Goal: Transaction & Acquisition: Purchase product/service

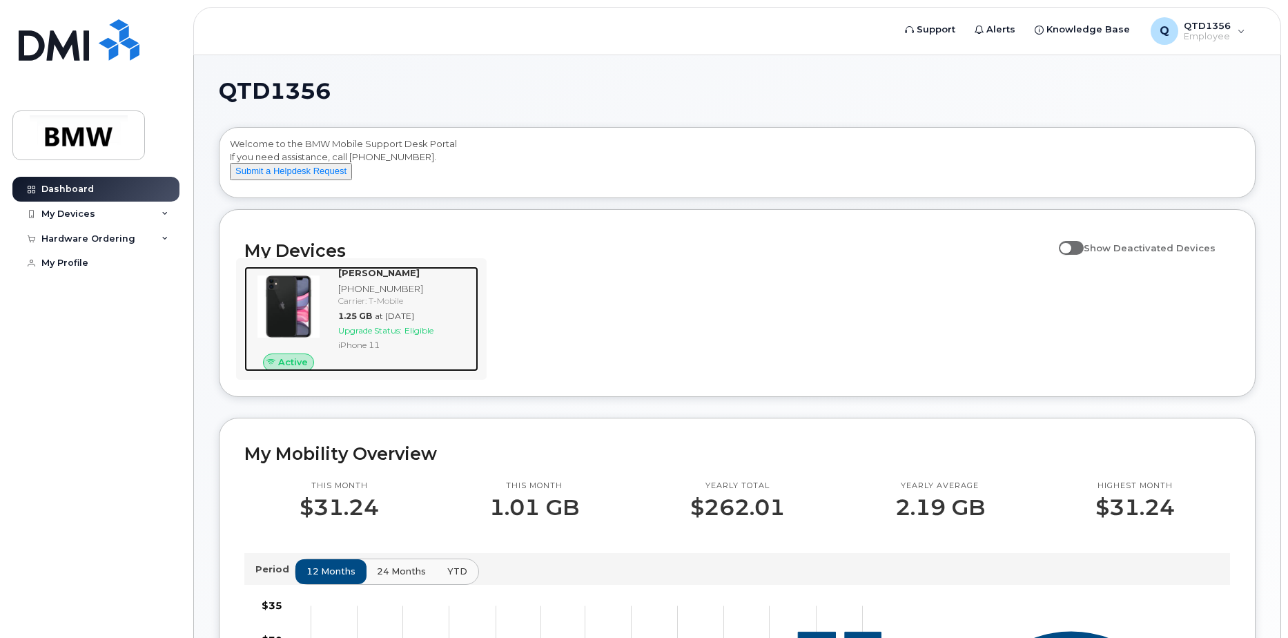
click at [353, 278] on strong "Bobby Huttis" at bounding box center [378, 272] width 81 height 11
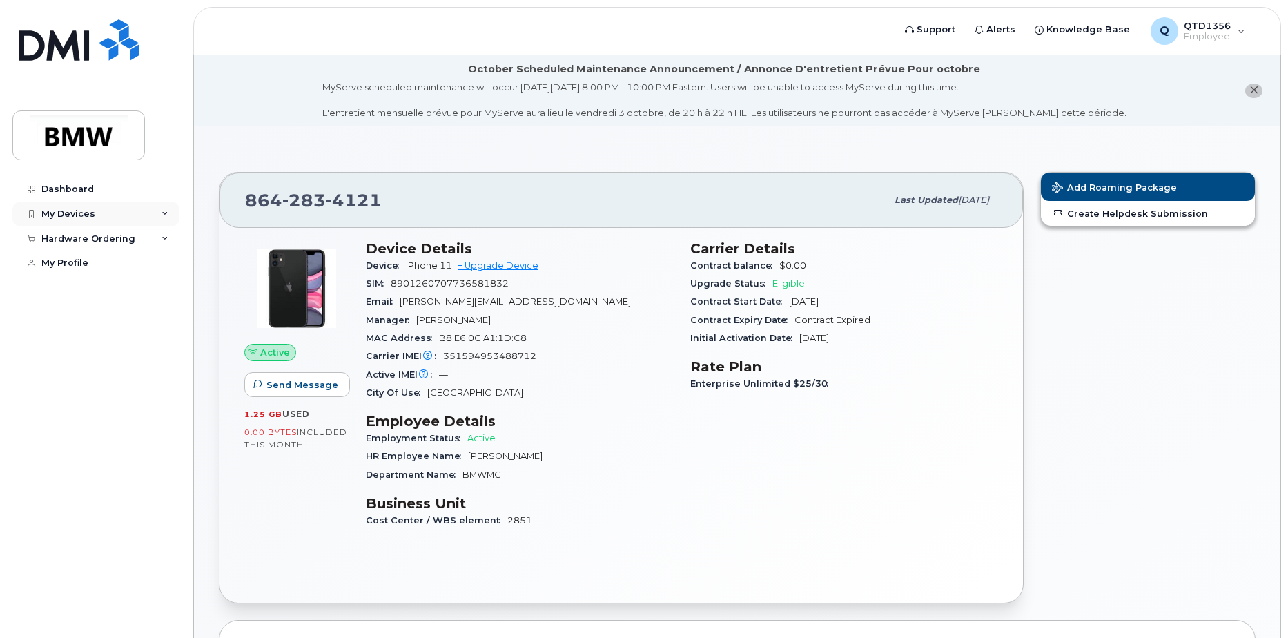
click at [148, 213] on div "My Devices" at bounding box center [95, 213] width 167 height 25
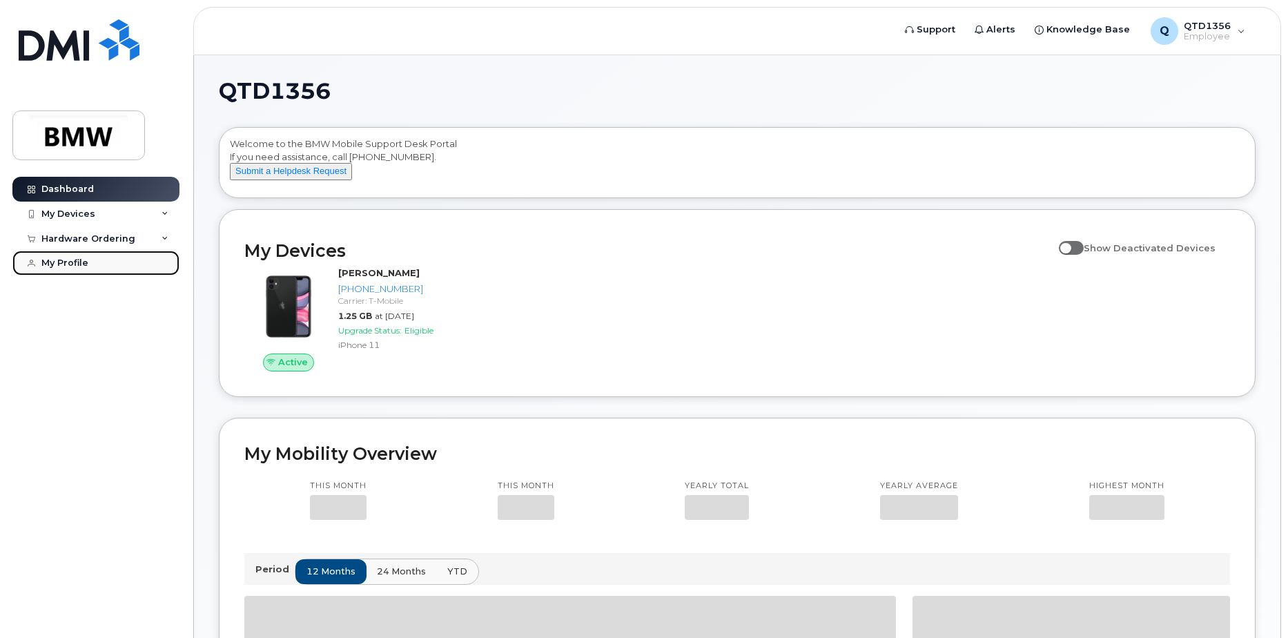
click at [76, 259] on div "My Profile" at bounding box center [64, 262] width 47 height 11
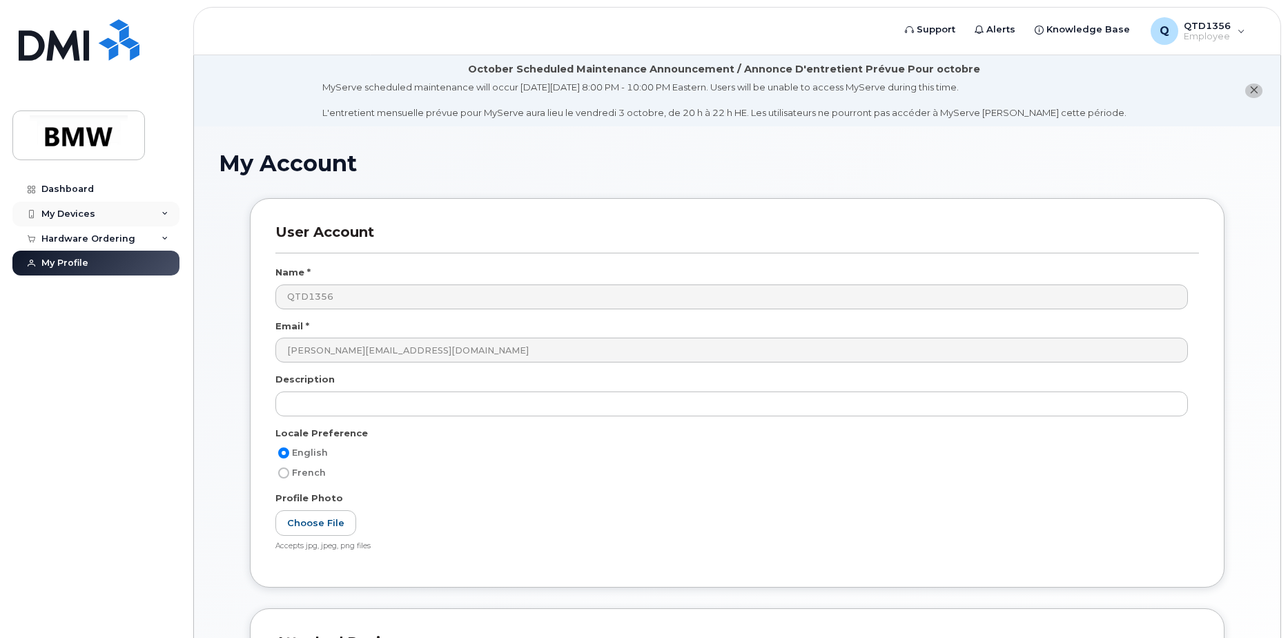
click at [91, 215] on div "My Devices" at bounding box center [68, 213] width 54 height 11
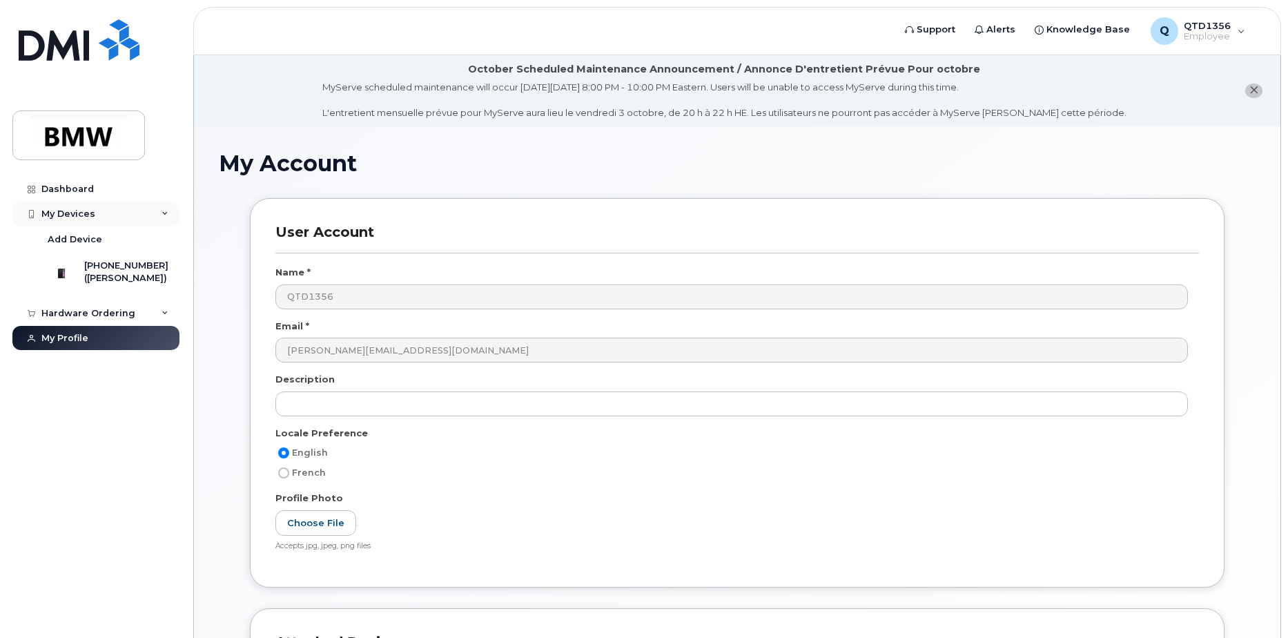
click at [150, 216] on div "My Devices" at bounding box center [95, 213] width 167 height 25
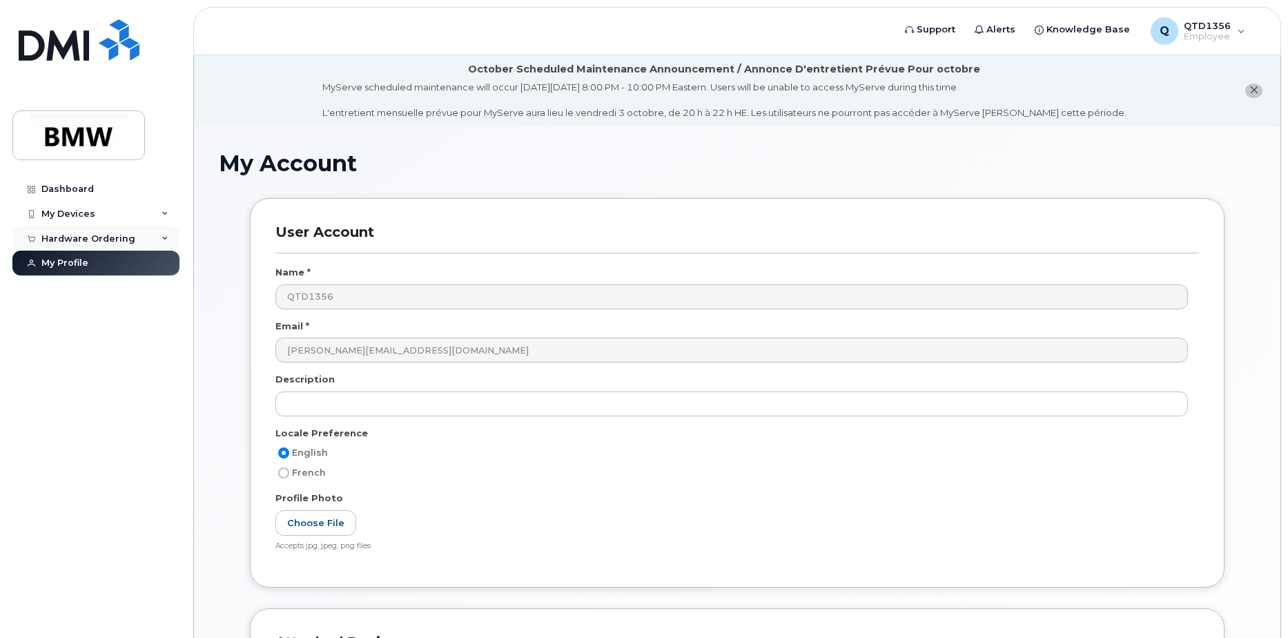
click at [129, 233] on div "Hardware Ordering" at bounding box center [88, 238] width 94 height 11
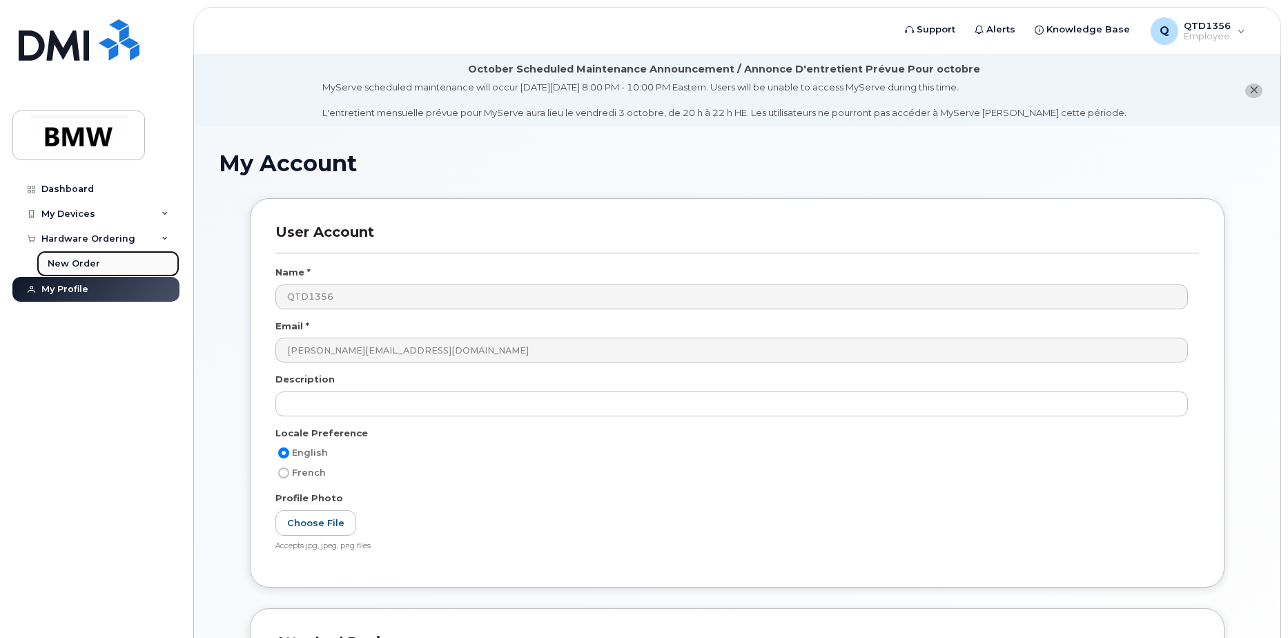
click at [126, 260] on link "New Order" at bounding box center [108, 263] width 143 height 26
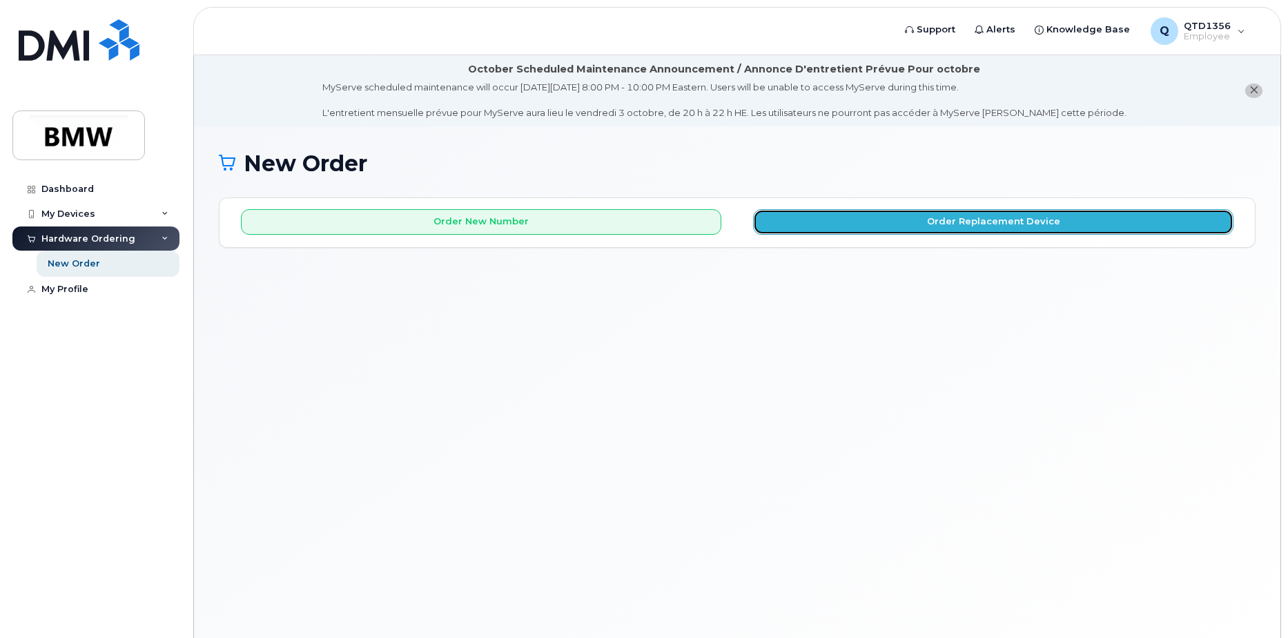
click at [853, 213] on button "Order Replacement Device" at bounding box center [993, 222] width 480 height 26
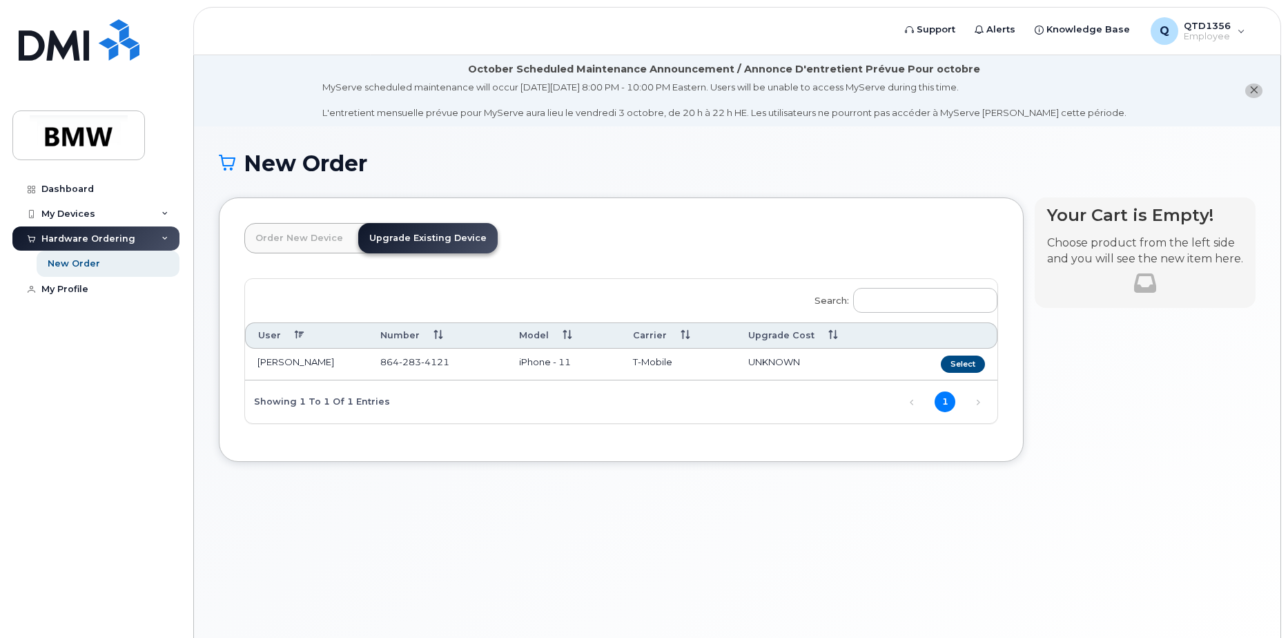
scroll to position [69, 0]
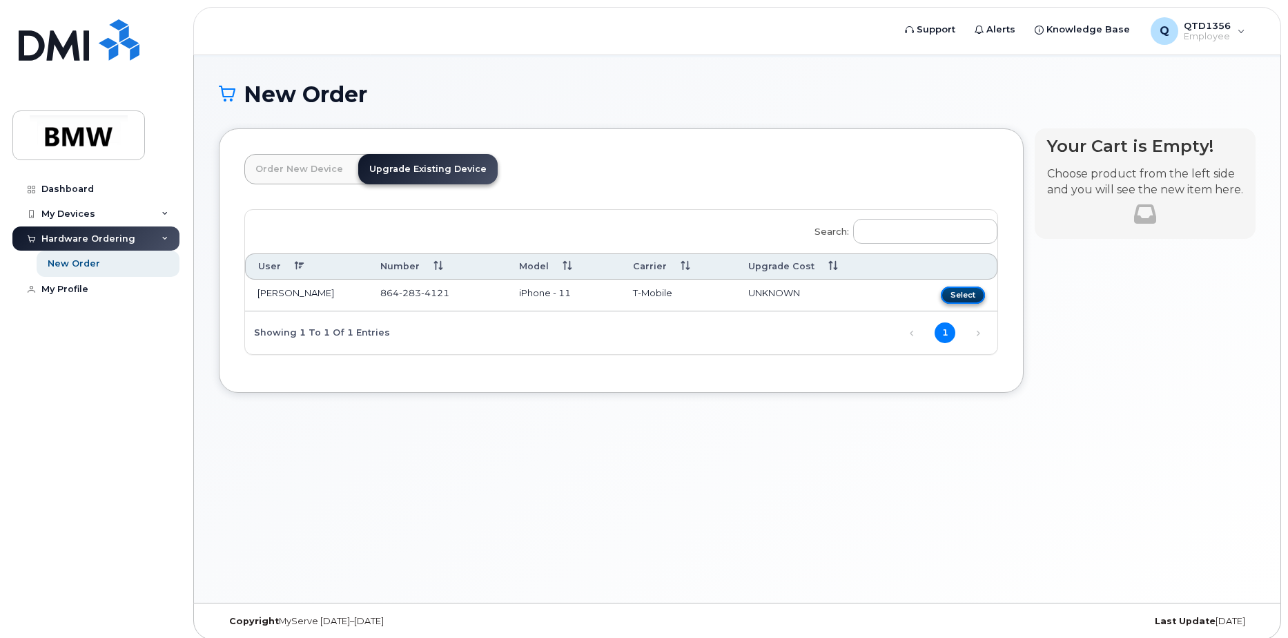
click at [959, 289] on button "Select" at bounding box center [962, 294] width 44 height 17
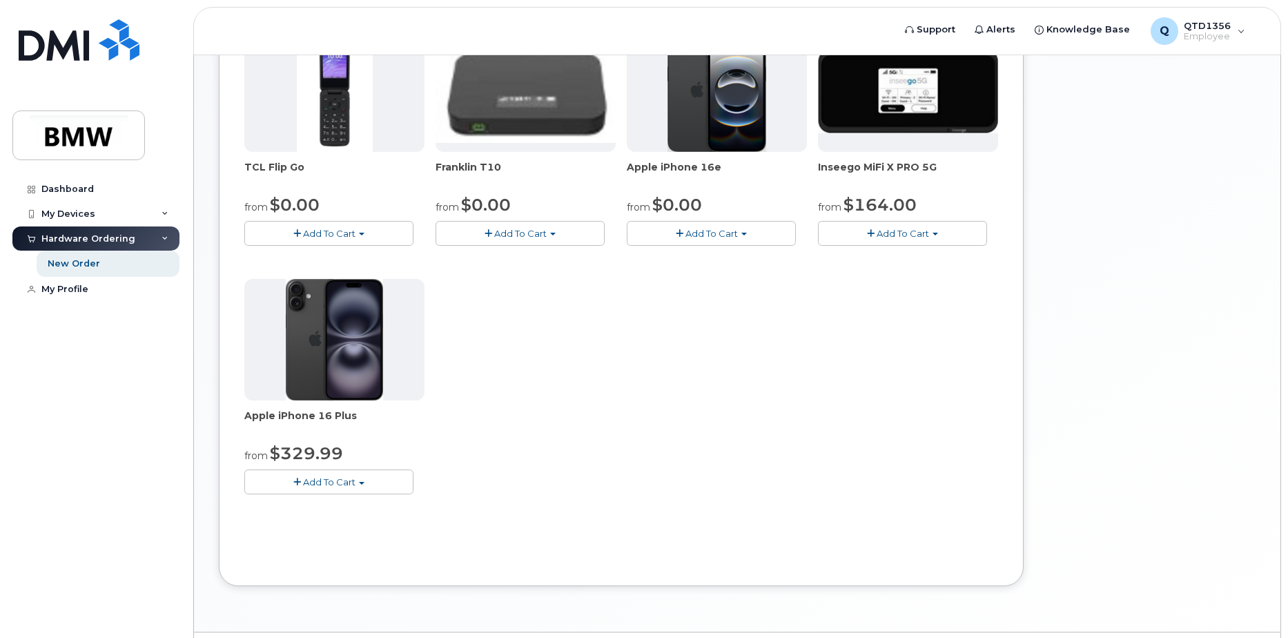
scroll to position [138, 0]
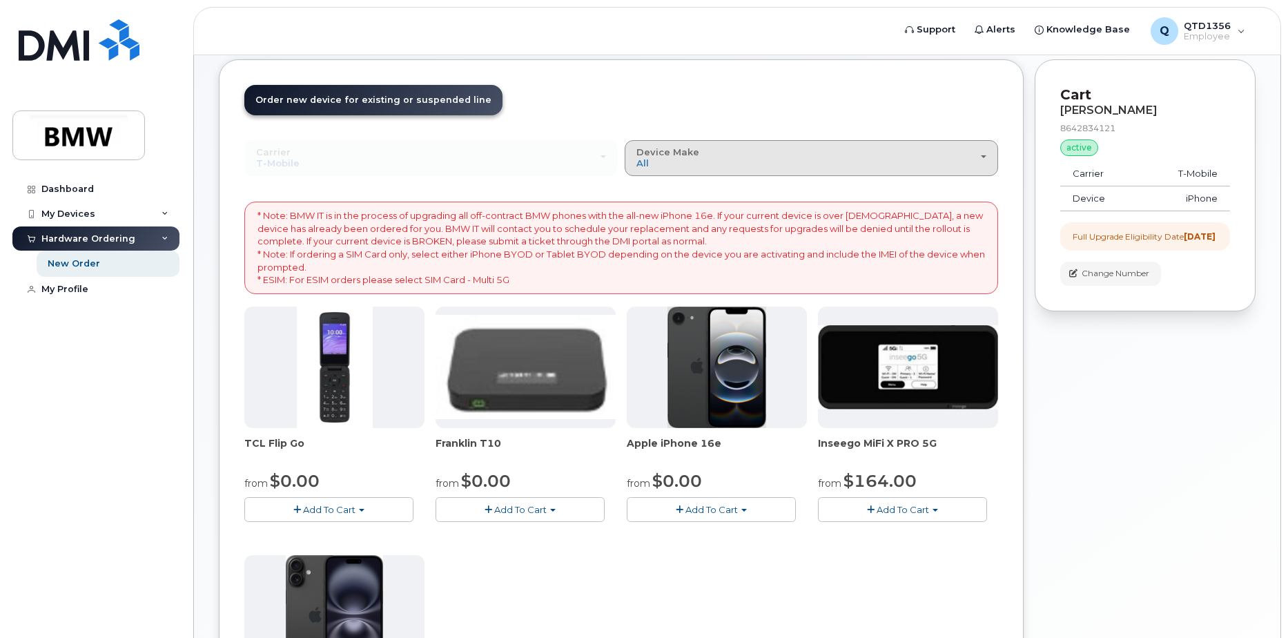
click at [987, 153] on button "Device Make All Cell Phone iPhone Modem" at bounding box center [810, 158] width 373 height 36
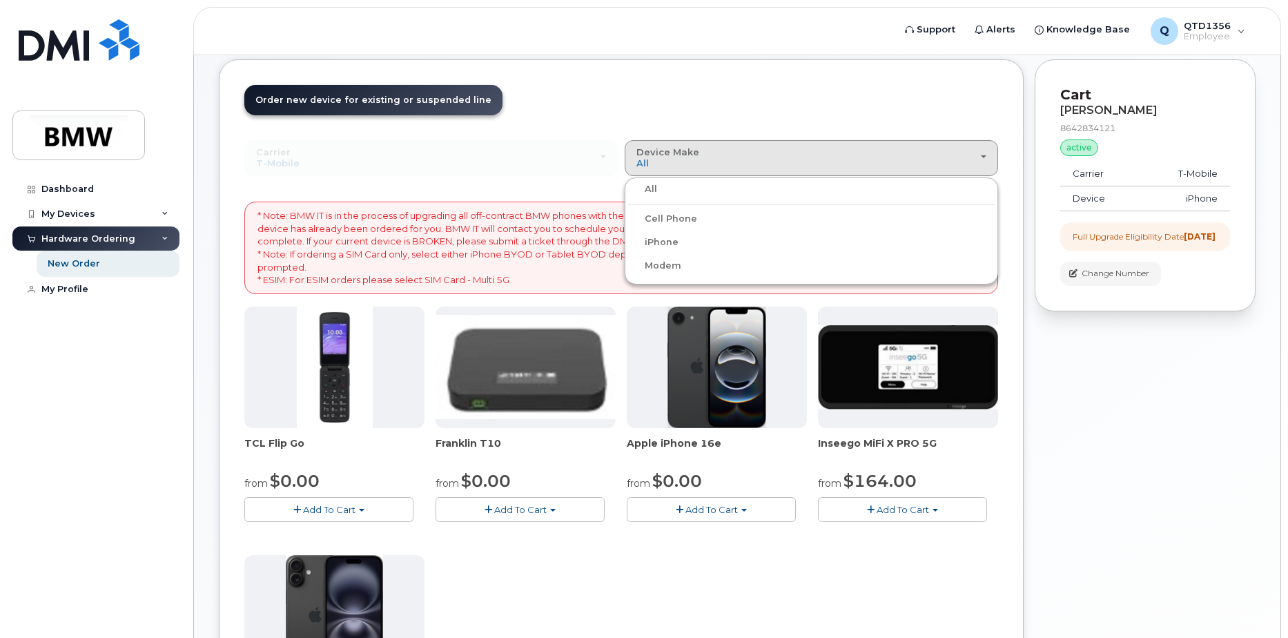
click at [649, 240] on label "iPhone" at bounding box center [653, 242] width 50 height 17
click at [0, 0] on input "iPhone" at bounding box center [0, 0] width 0 height 0
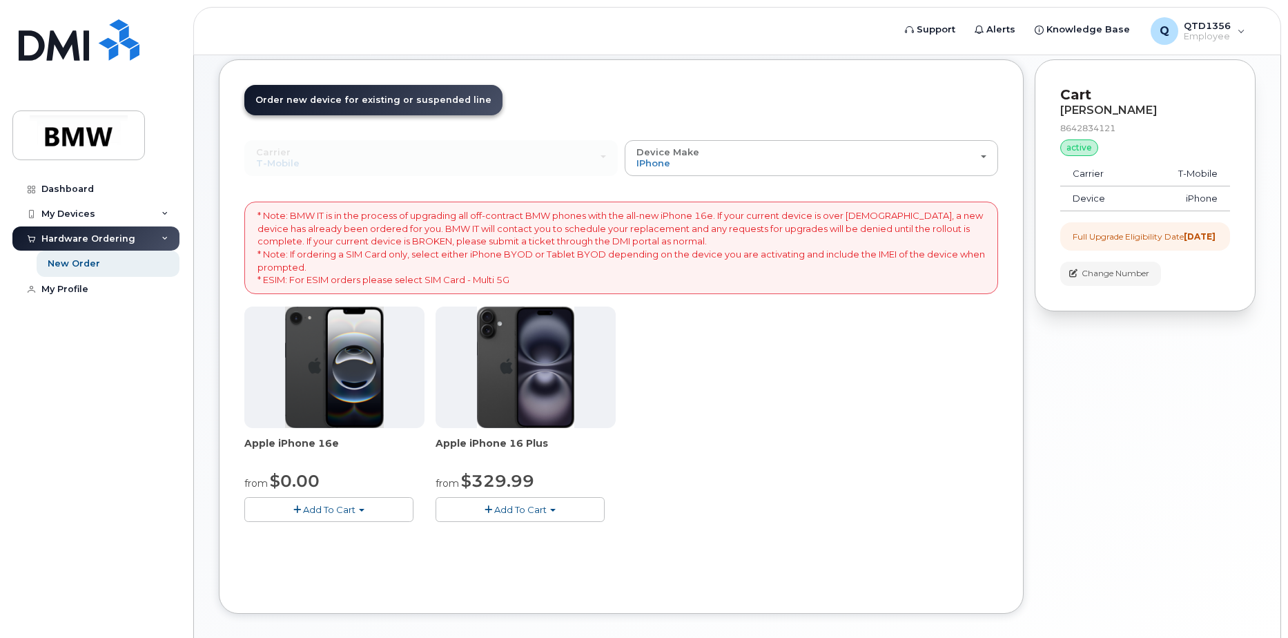
click at [557, 509] on button "Add To Cart" at bounding box center [519, 509] width 169 height 24
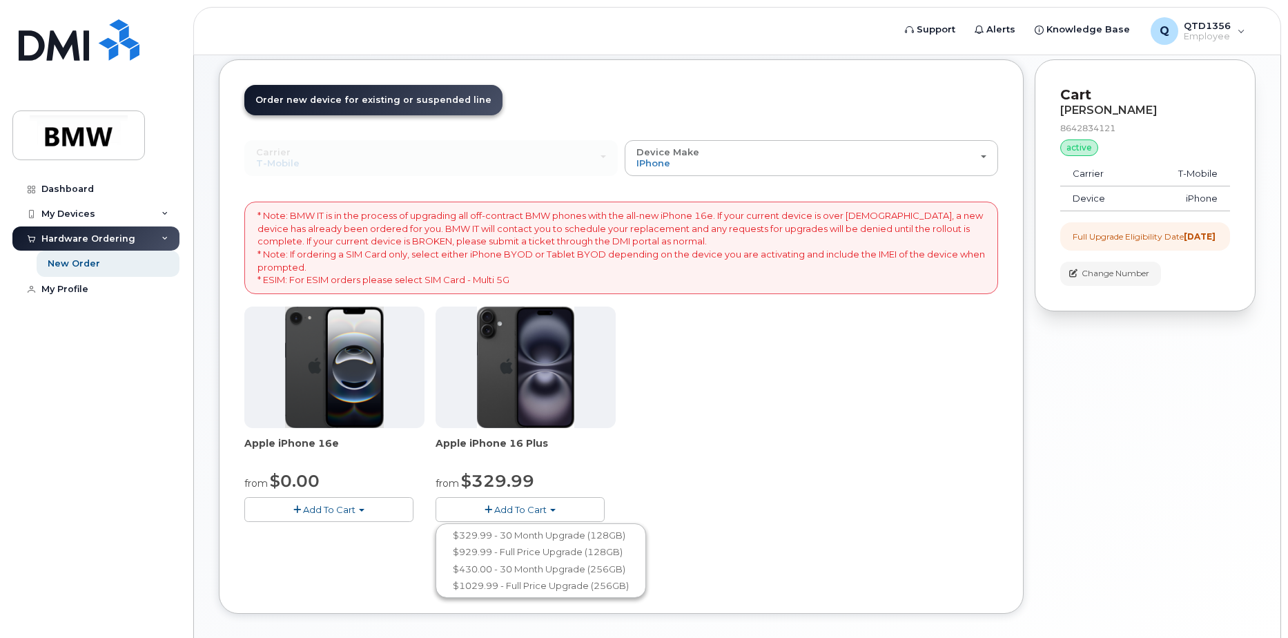
drag, startPoint x: 709, startPoint y: 475, endPoint x: 642, endPoint y: 481, distance: 67.8
click at [708, 475] on div "Apple iPhone 16e from $0.00 Add To Cart $0.00 - 30 Month Upgrade (128GB) $599.9…" at bounding box center [620, 424] width 753 height 237
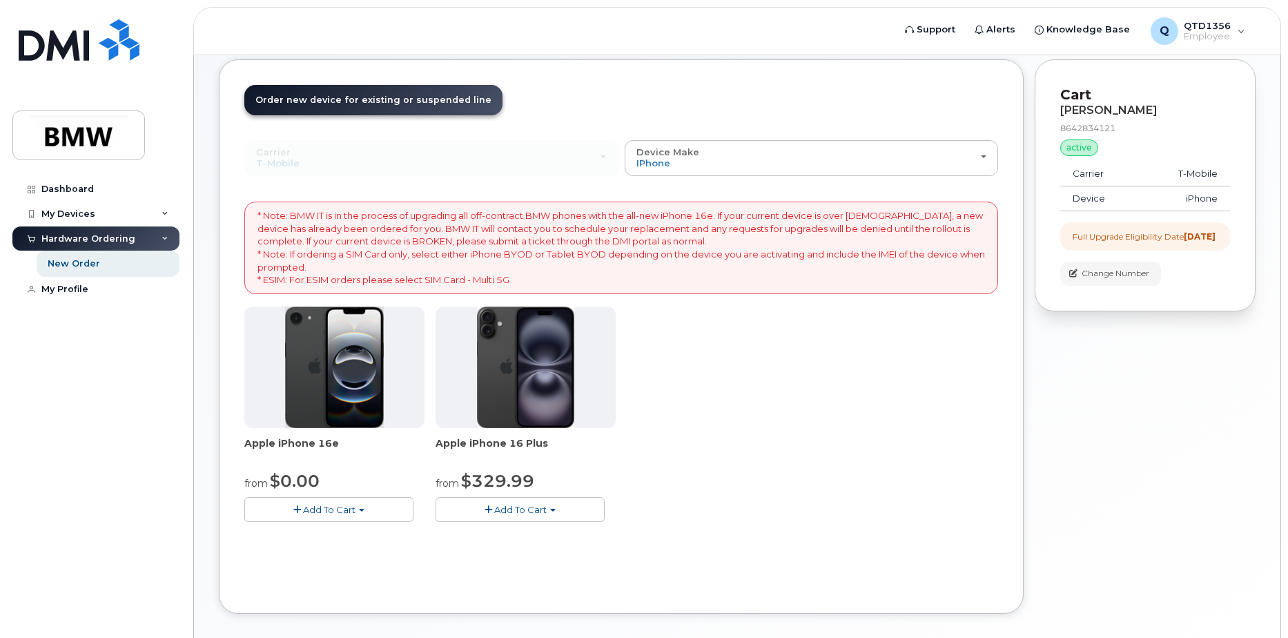
click at [369, 509] on button "Add To Cart" at bounding box center [328, 509] width 169 height 24
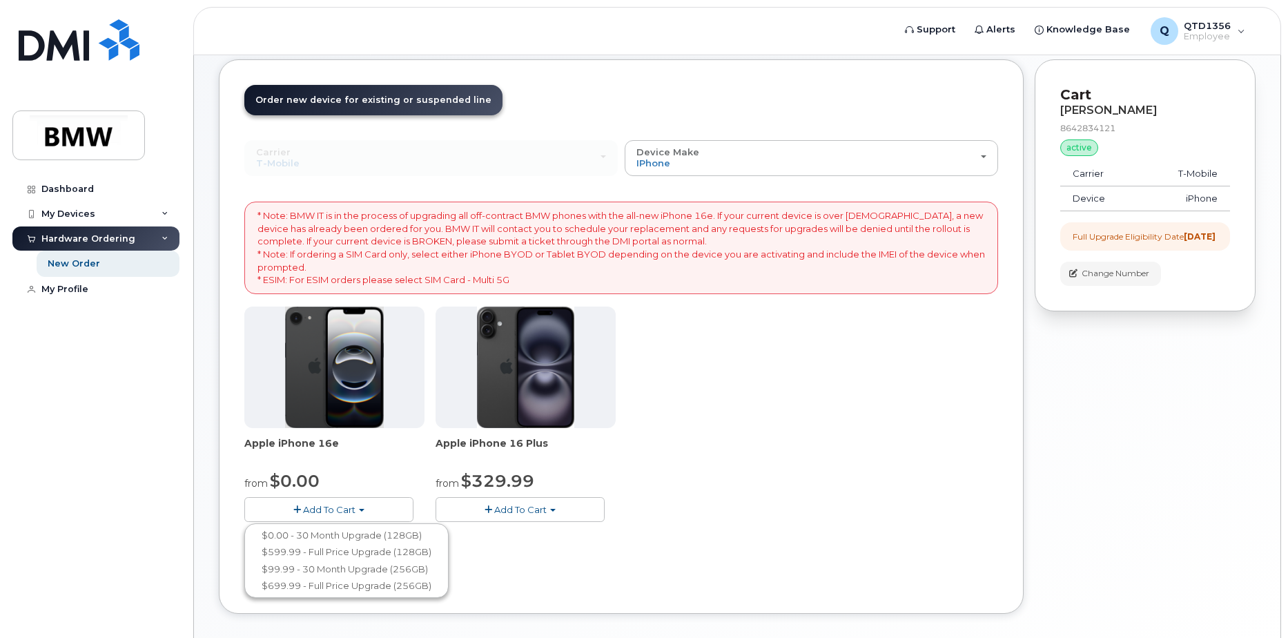
click at [680, 546] on div "Carrier Bell T-Mobile Bell T-Mobile Device Make All Cell Phone iPhone Modem All…" at bounding box center [620, 364] width 753 height 448
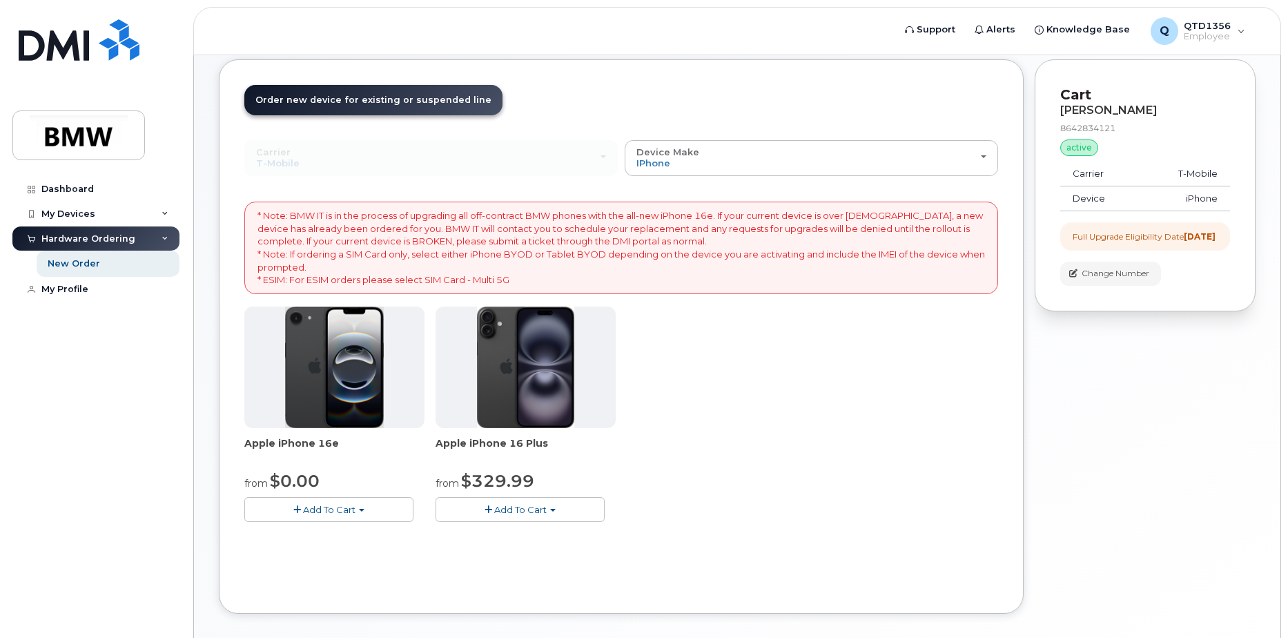
click at [563, 508] on button "Add To Cart" at bounding box center [519, 509] width 169 height 24
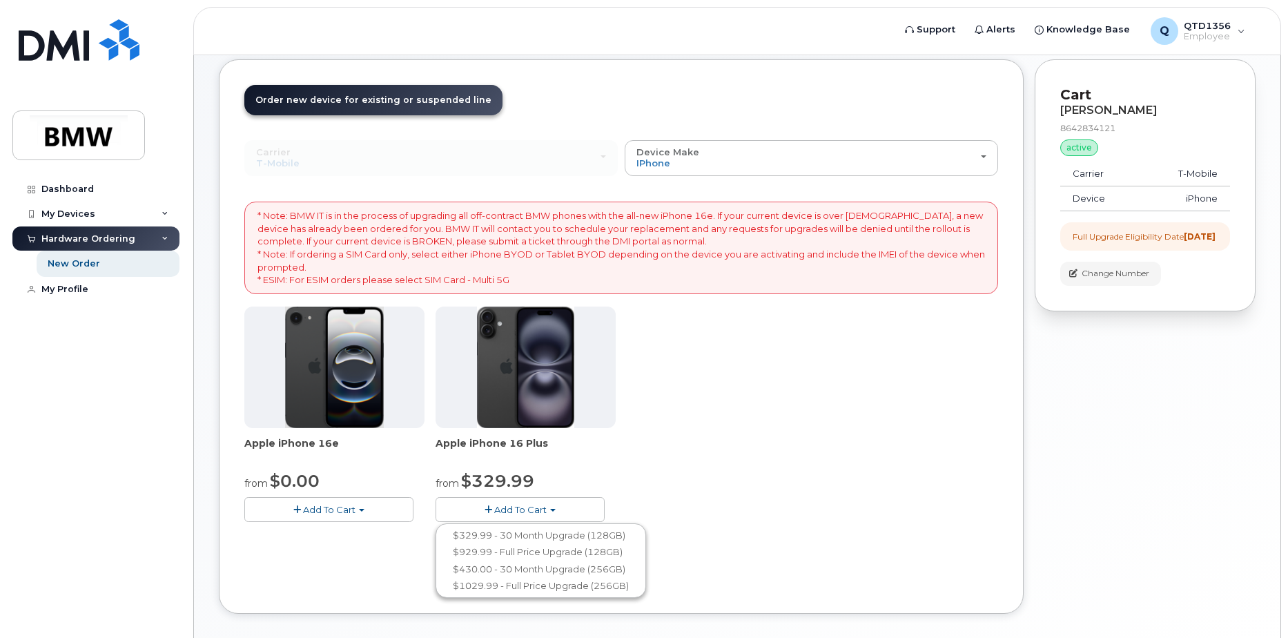
click at [698, 481] on div "Apple iPhone 16e from $0.00 Add To Cart $0.00 - 30 Month Upgrade (128GB) $599.9…" at bounding box center [620, 424] width 753 height 237
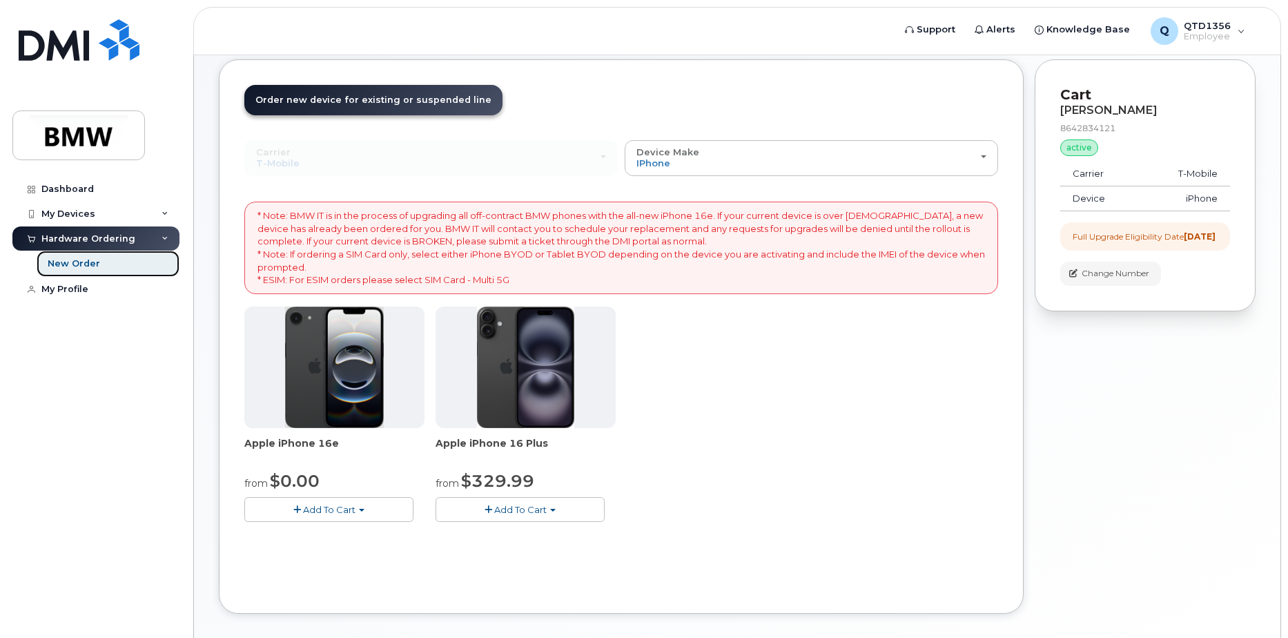
click at [129, 259] on link "New Order" at bounding box center [108, 263] width 143 height 26
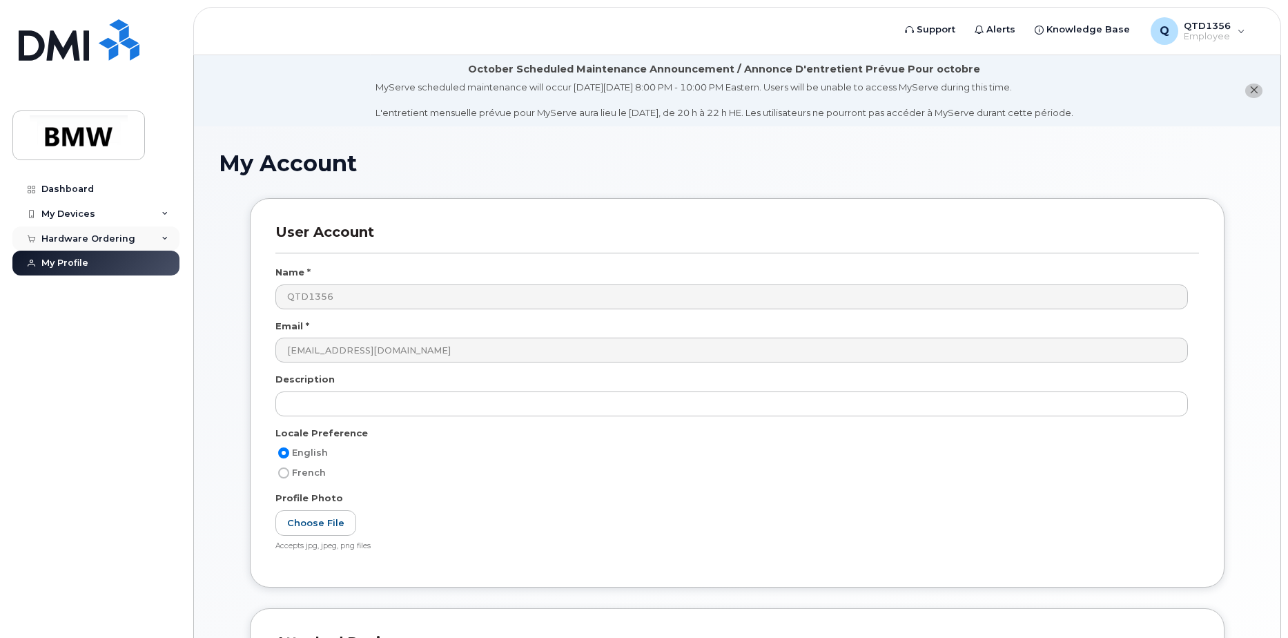
click at [141, 241] on div "Hardware Ordering" at bounding box center [95, 238] width 167 height 25
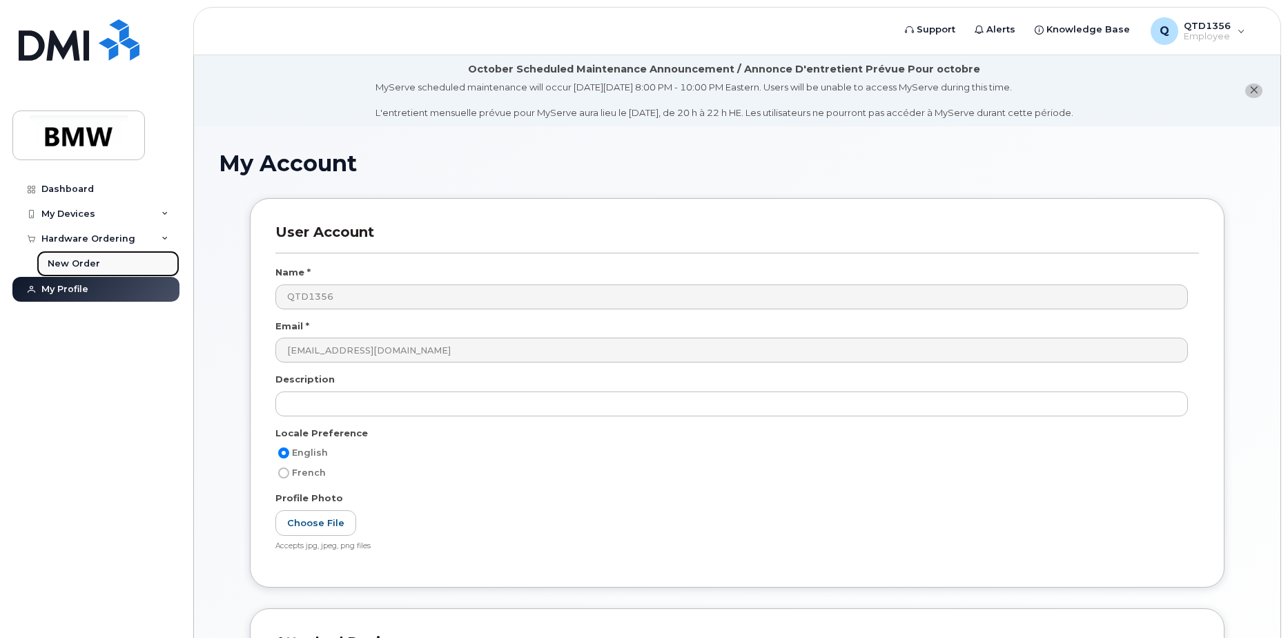
click at [104, 263] on link "New Order" at bounding box center [108, 263] width 143 height 26
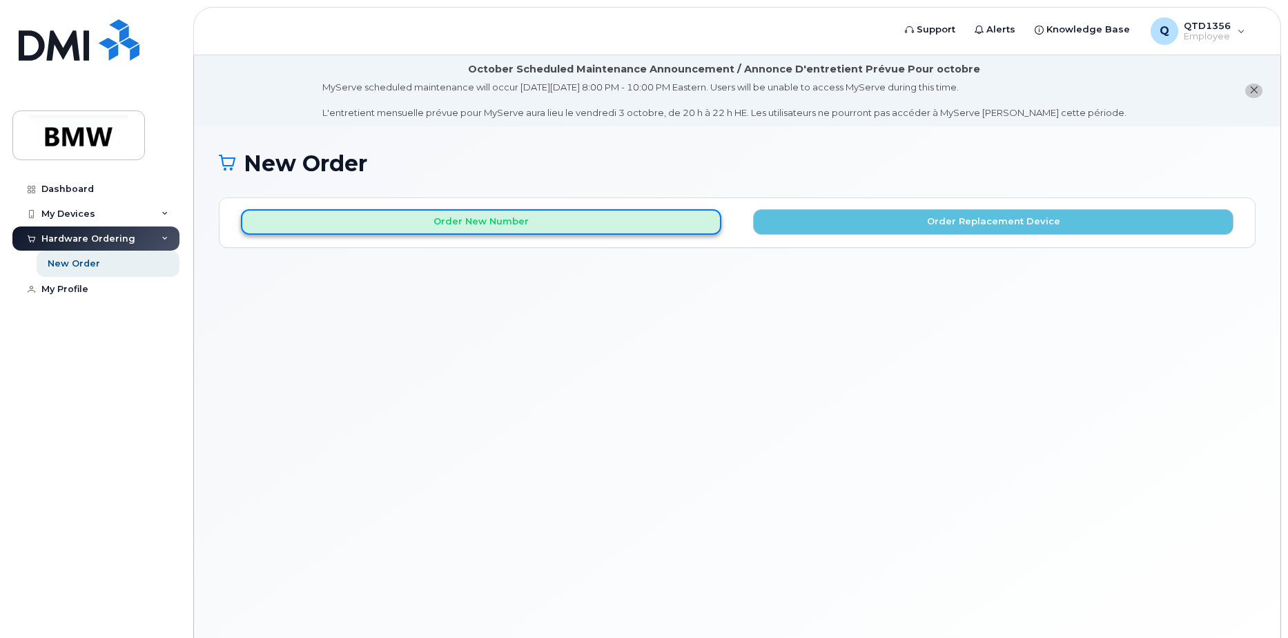
click at [518, 223] on button "Order New Number" at bounding box center [481, 222] width 480 height 26
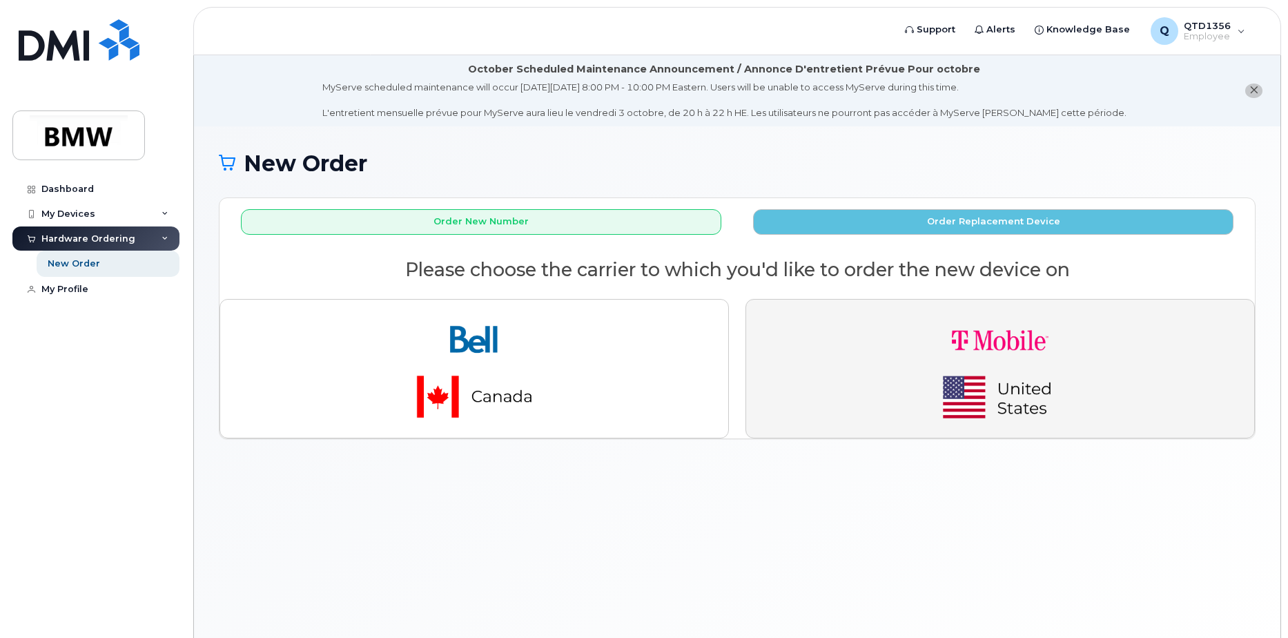
click at [984, 339] on img "button" at bounding box center [999, 368] width 193 height 116
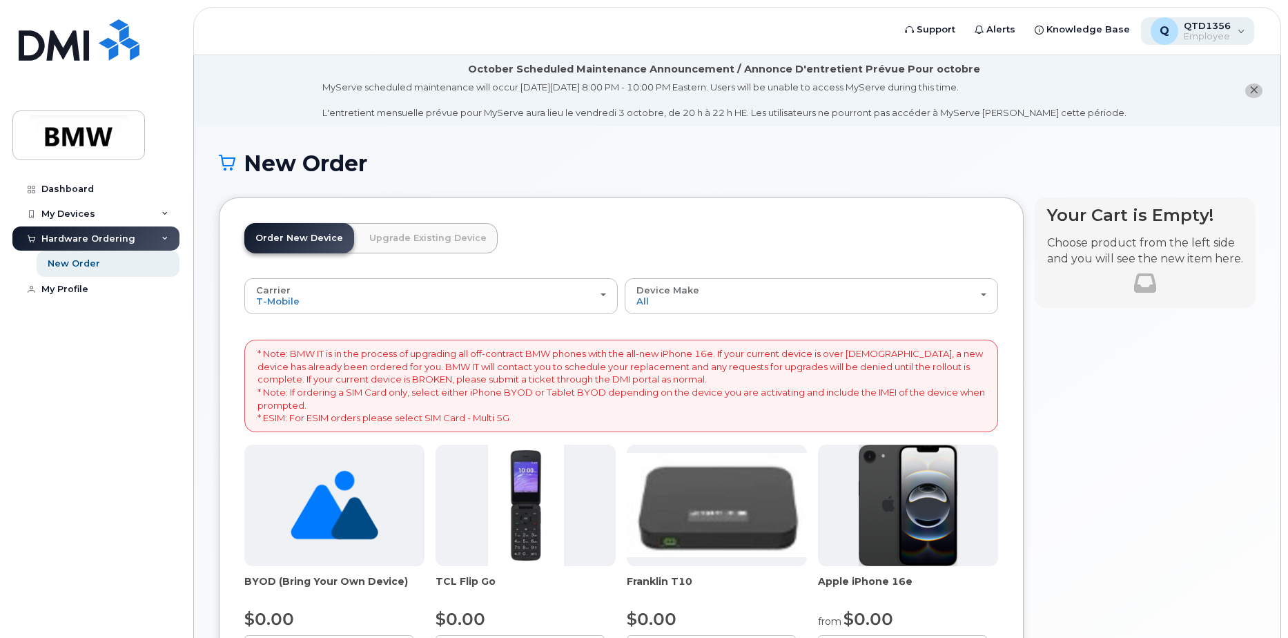
click at [1232, 30] on div "Q QTD1356 Employee" at bounding box center [1198, 31] width 114 height 28
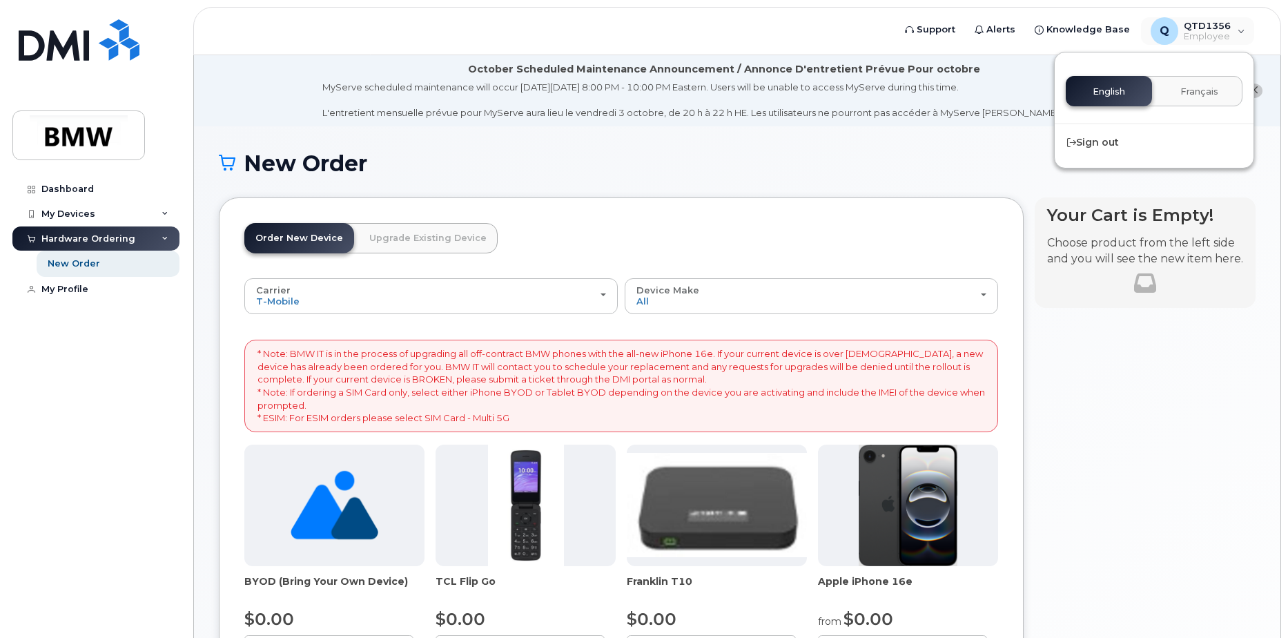
click at [1105, 86] on div "English Français" at bounding box center [1153, 91] width 177 height 30
click at [85, 185] on div "Dashboard" at bounding box center [67, 189] width 52 height 11
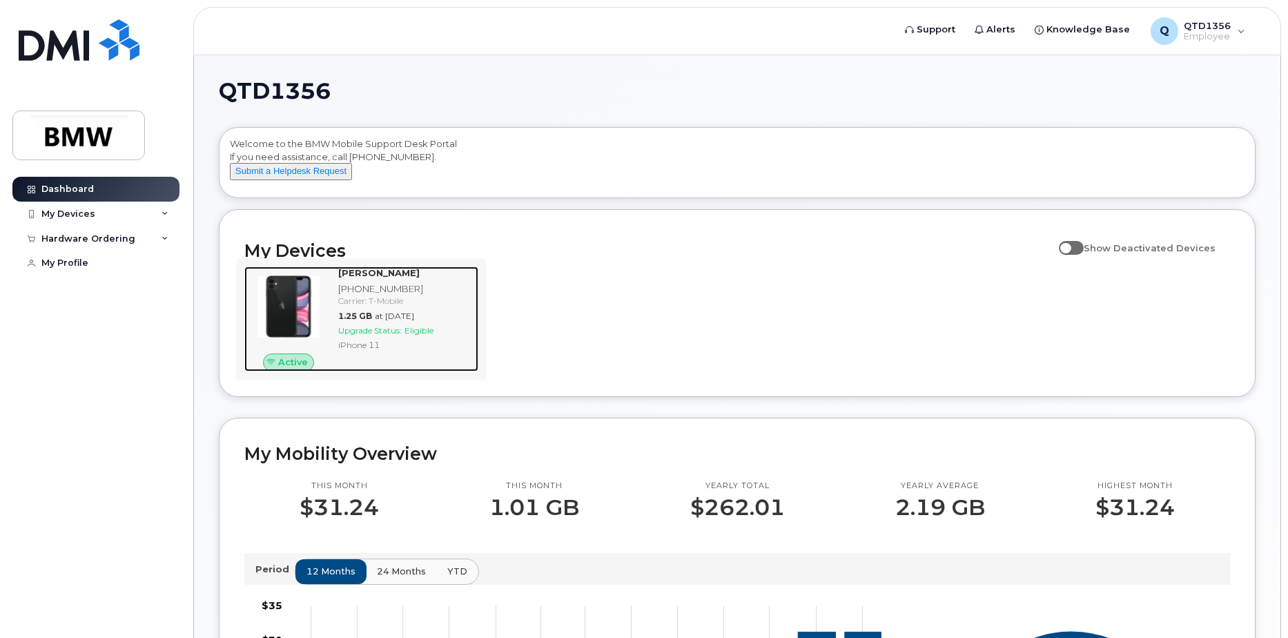
click at [368, 278] on strong "[PERSON_NAME]" at bounding box center [378, 272] width 81 height 11
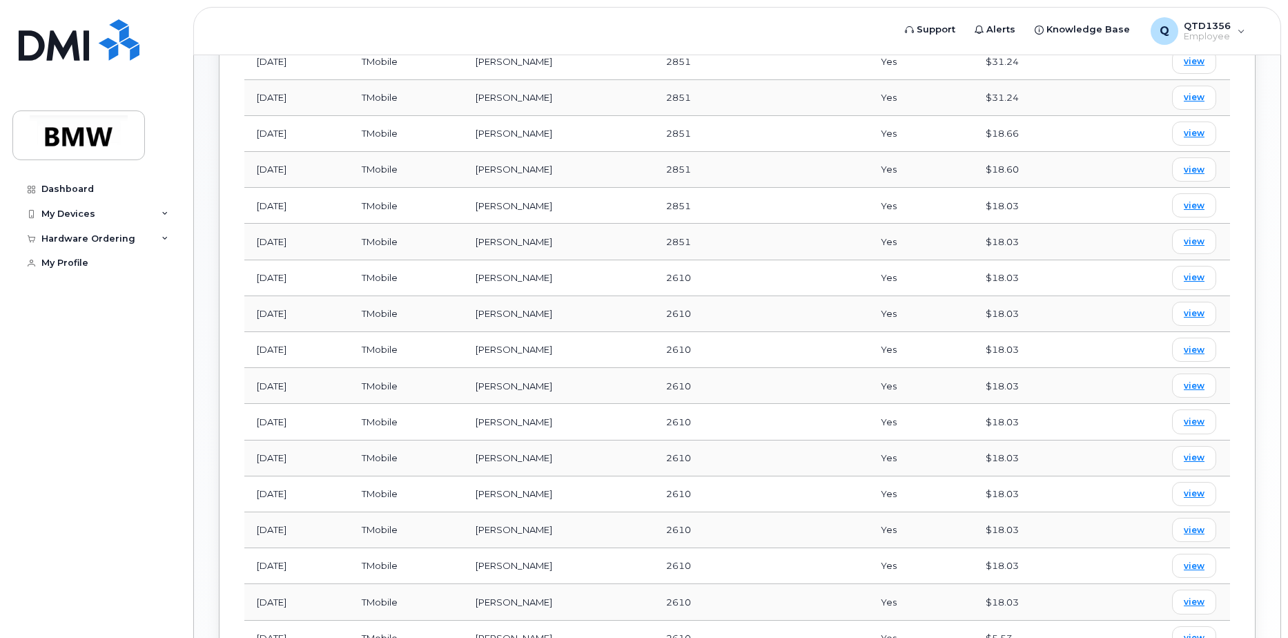
scroll to position [552, 0]
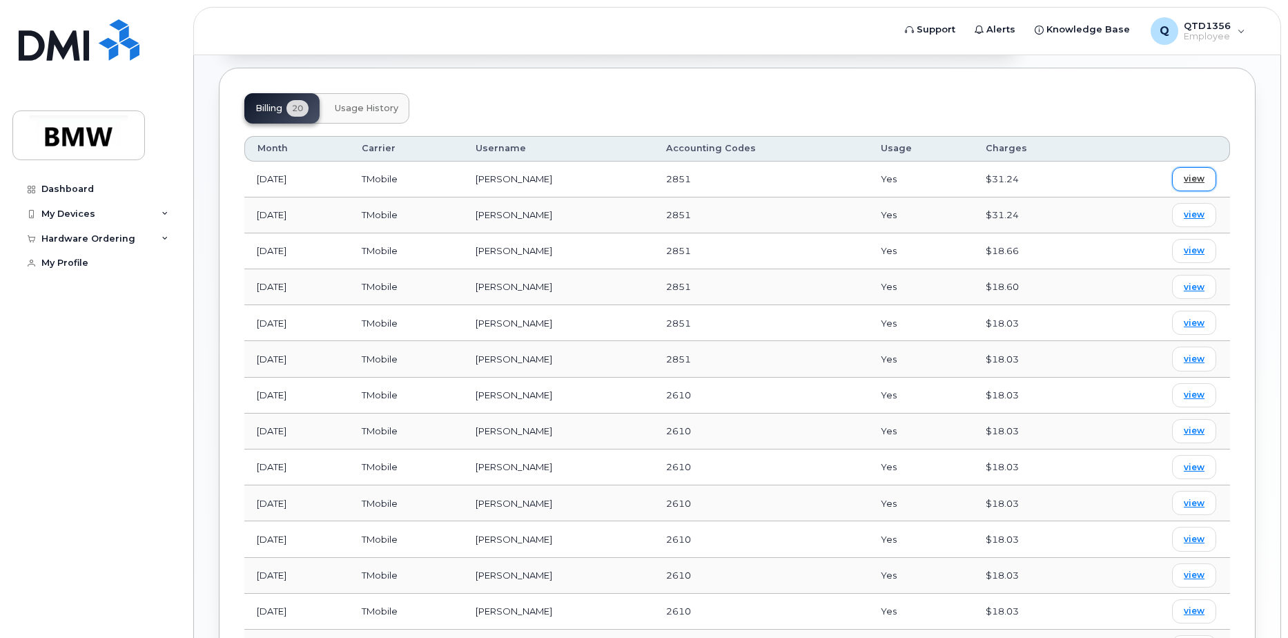
click at [1199, 179] on span "view" at bounding box center [1193, 178] width 21 height 12
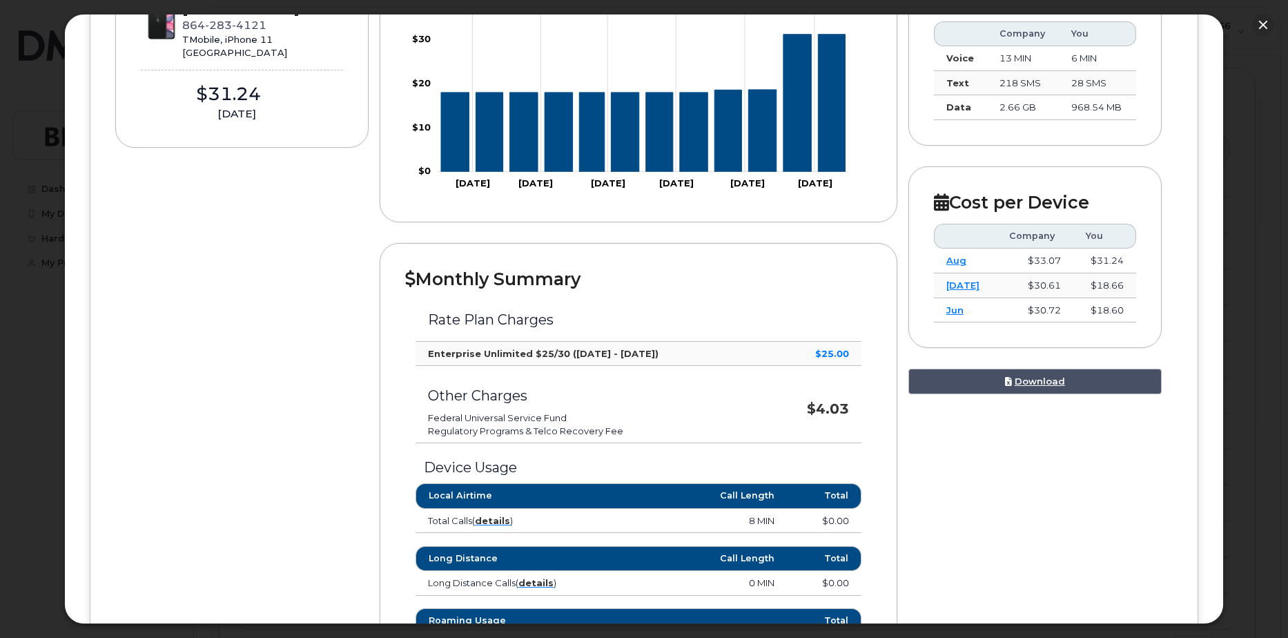
scroll to position [0, 0]
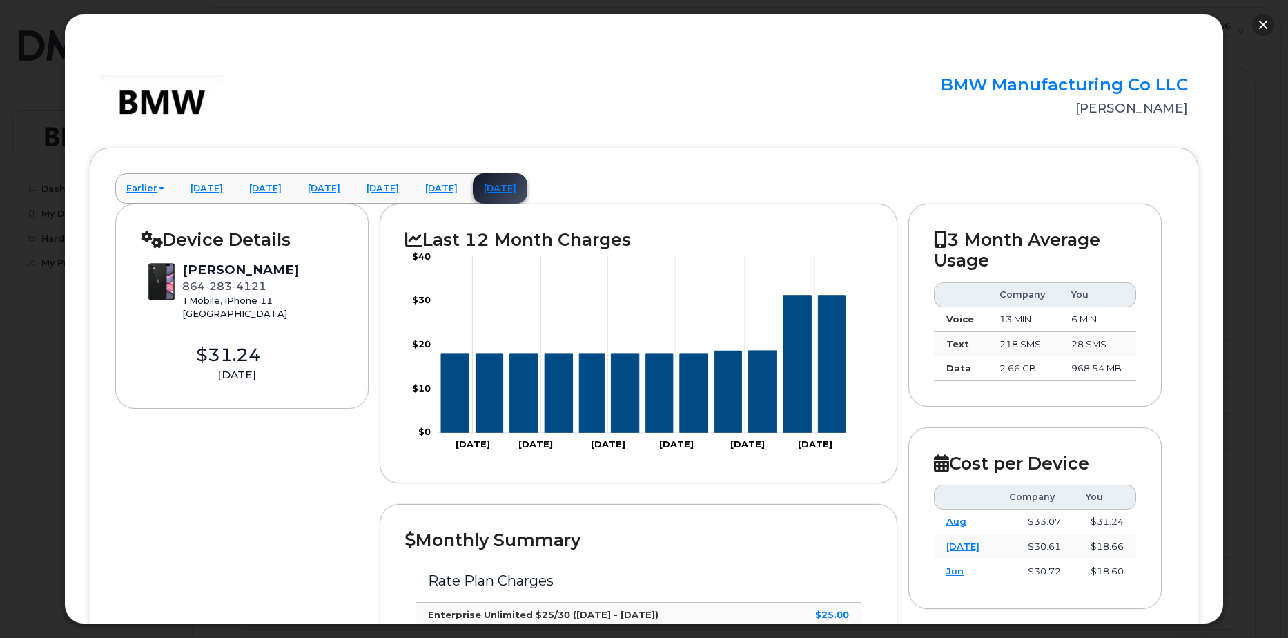
click at [1259, 21] on button "button" at bounding box center [1263, 25] width 22 height 22
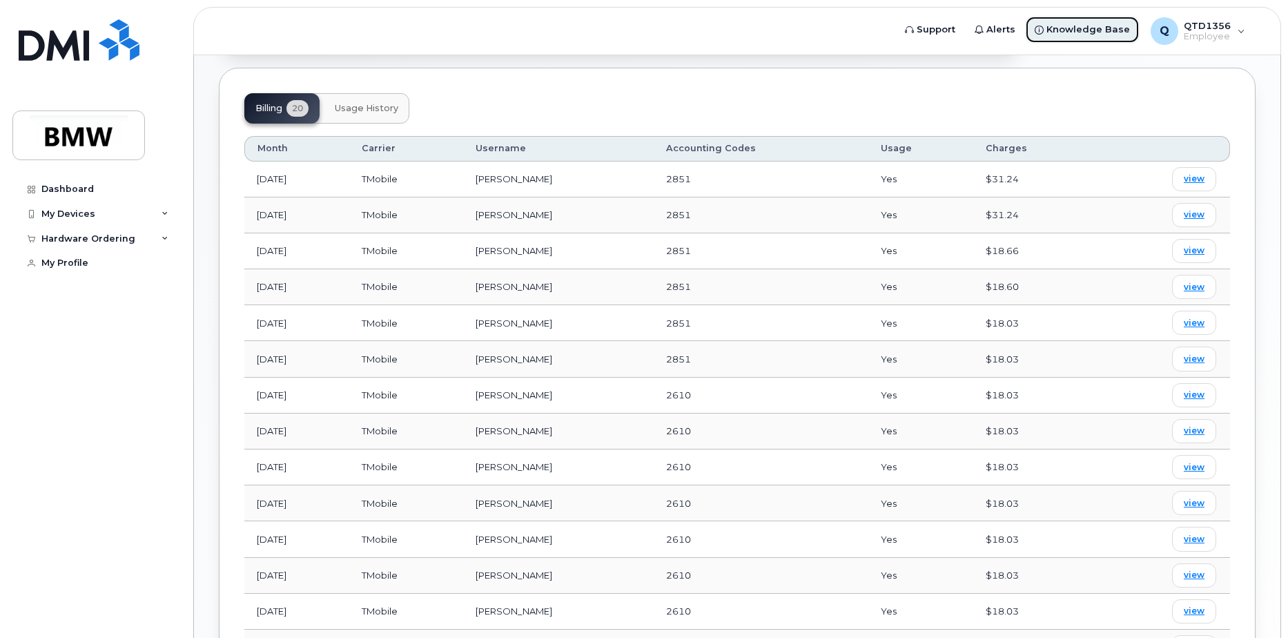
click at [1078, 28] on span "Knowledge Base" at bounding box center [1087, 30] width 83 height 14
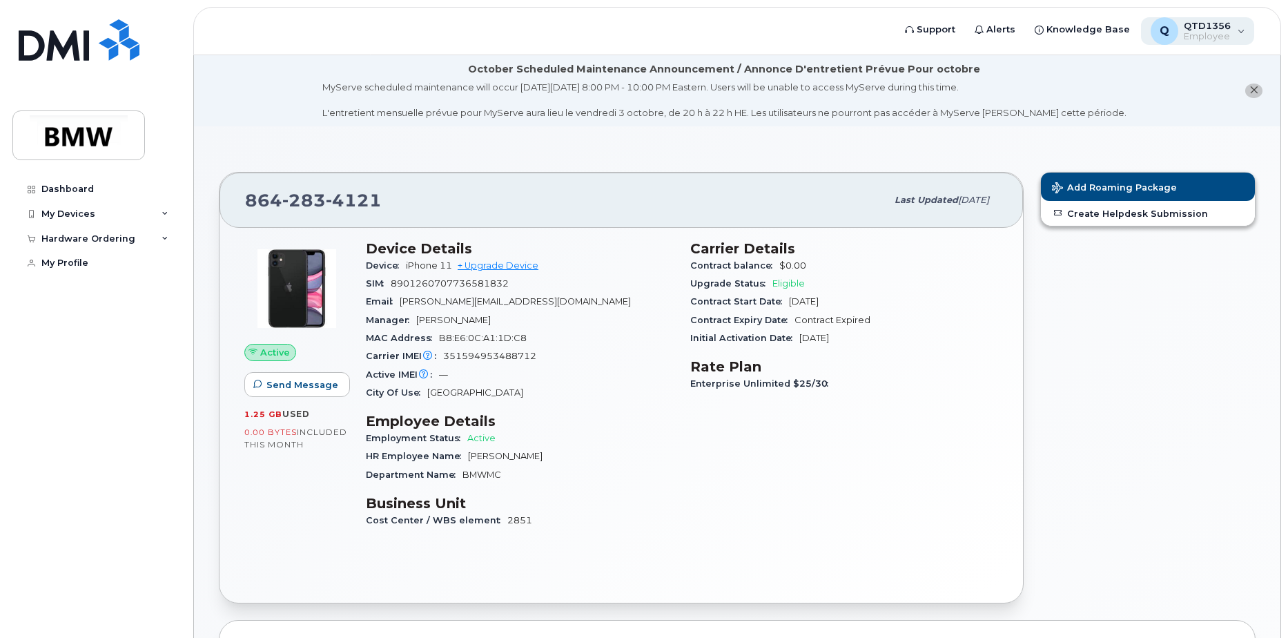
click at [1216, 24] on span "QTD1356" at bounding box center [1206, 25] width 47 height 11
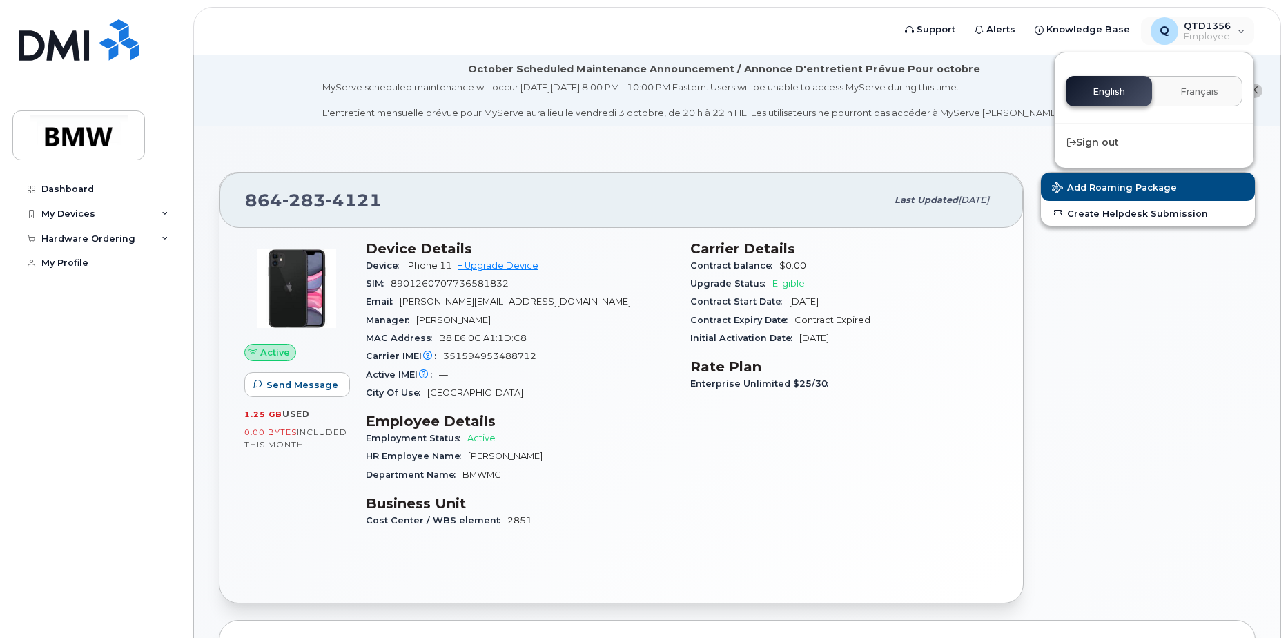
click at [1120, 97] on div "English Français" at bounding box center [1153, 91] width 177 height 30
click at [1134, 290] on div "Add Roaming Package Create Helpdesk Submission" at bounding box center [1148, 388] width 232 height 448
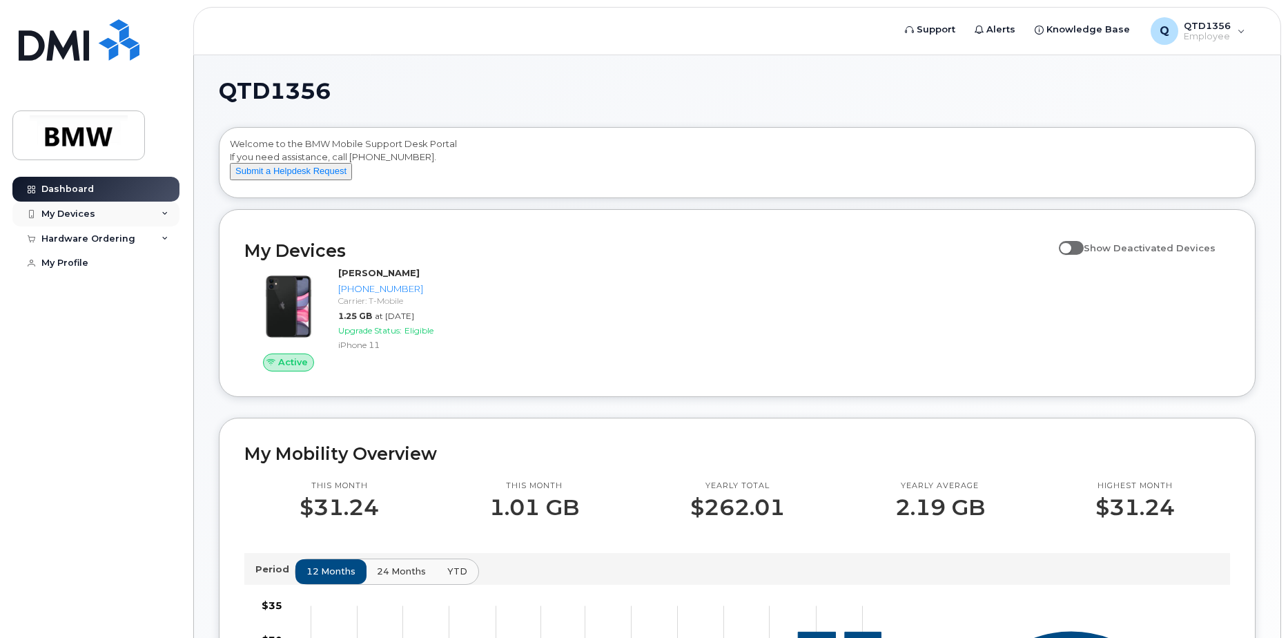
click at [152, 217] on div "My Devices" at bounding box center [95, 213] width 167 height 25
click at [128, 264] on div "[PHONE_NUMBER]" at bounding box center [126, 265] width 84 height 12
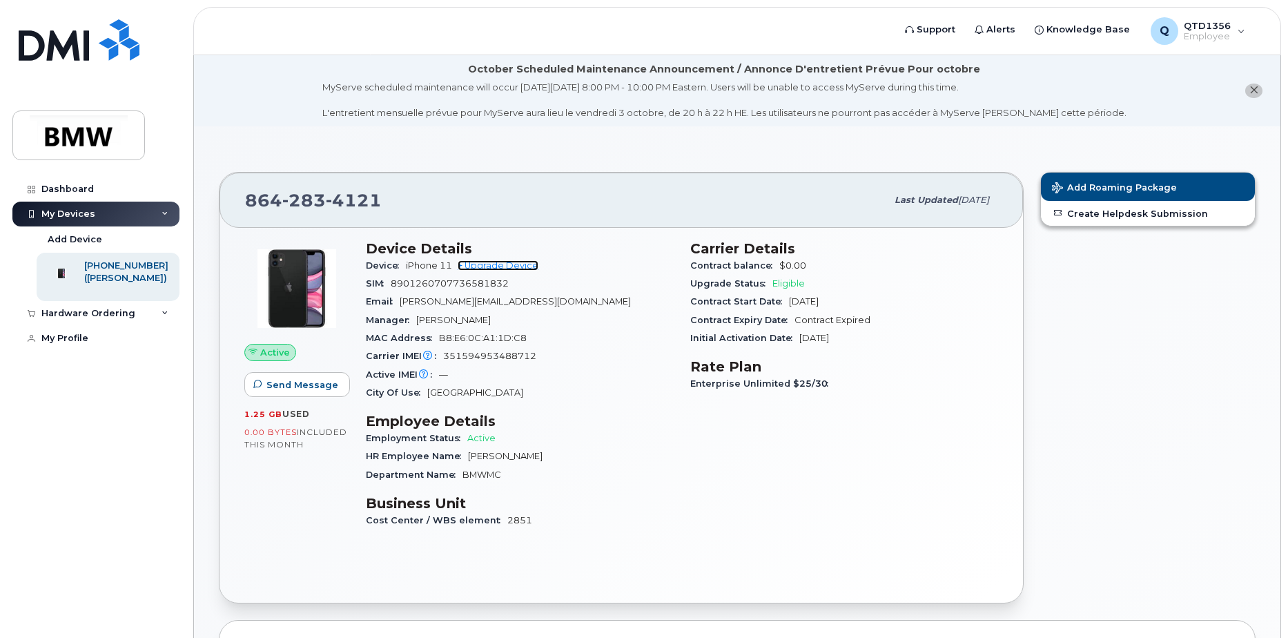
click at [514, 264] on link "+ Upgrade Device" at bounding box center [497, 265] width 81 height 10
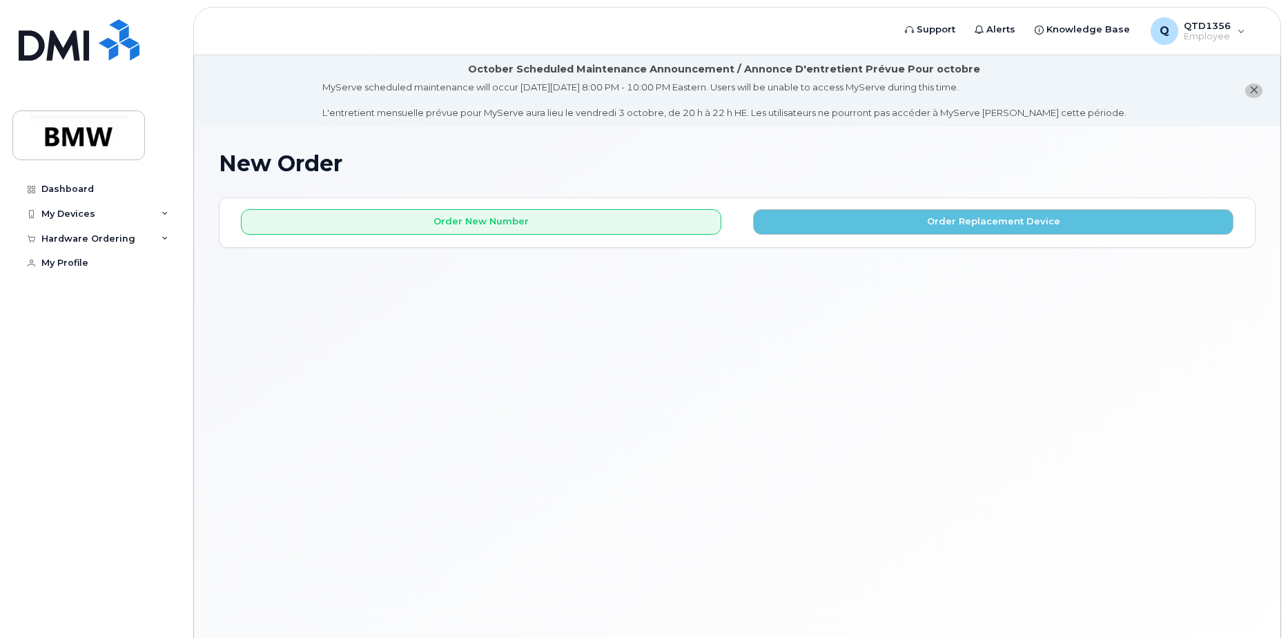
click at [958, 413] on div "New Order × Share This Order If you want to allow others to create or edit orde…" at bounding box center [737, 398] width 1086 height 545
click at [1253, 88] on icon "close notification" at bounding box center [1253, 90] width 9 height 9
